Goal: Browse casually

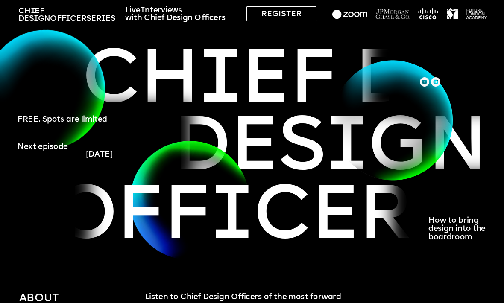
scroll to position [24, 0]
